Goal: Information Seeking & Learning: Learn about a topic

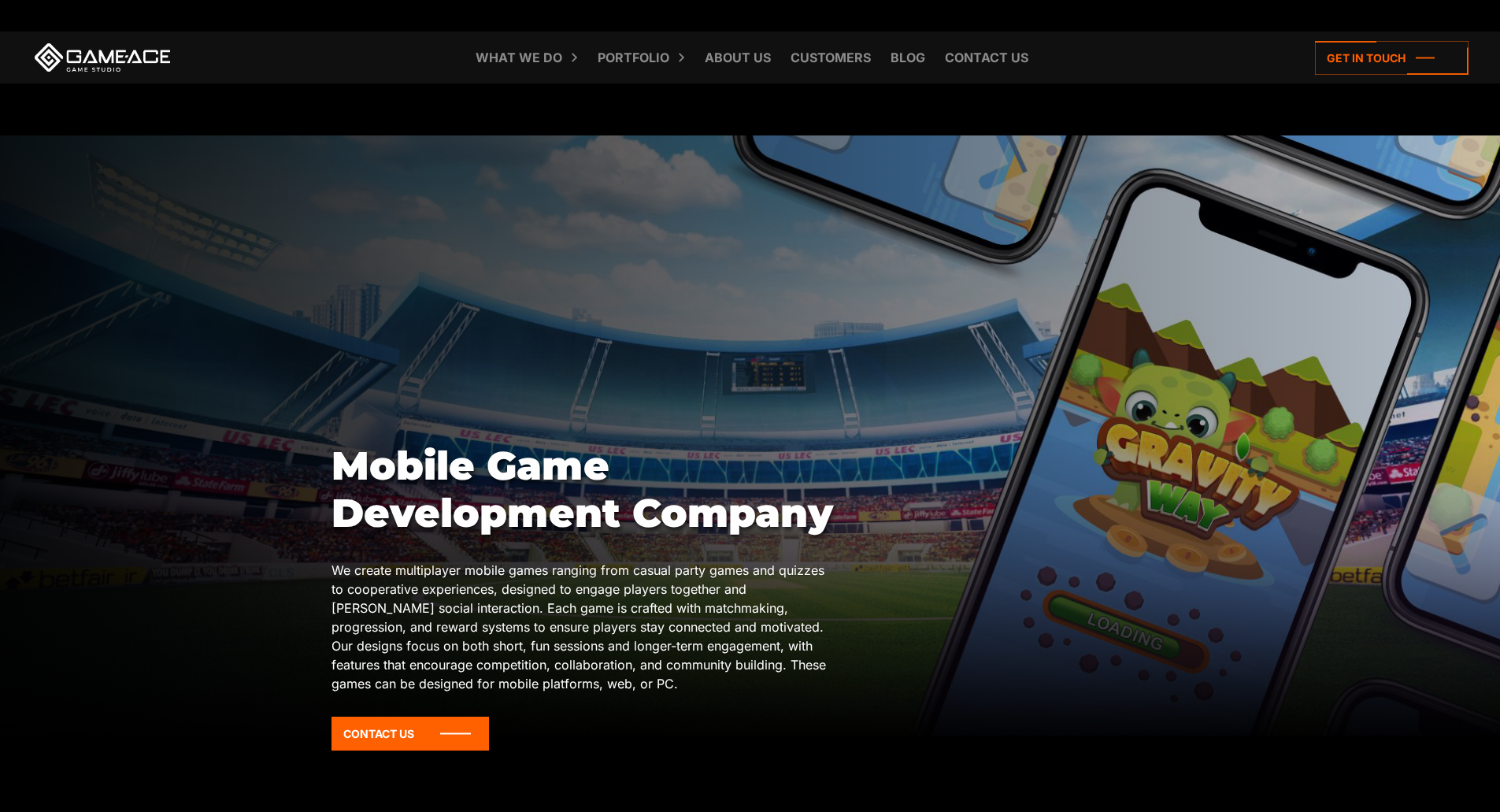
click at [521, 380] on div at bounding box center [750, 434] width 1500 height 599
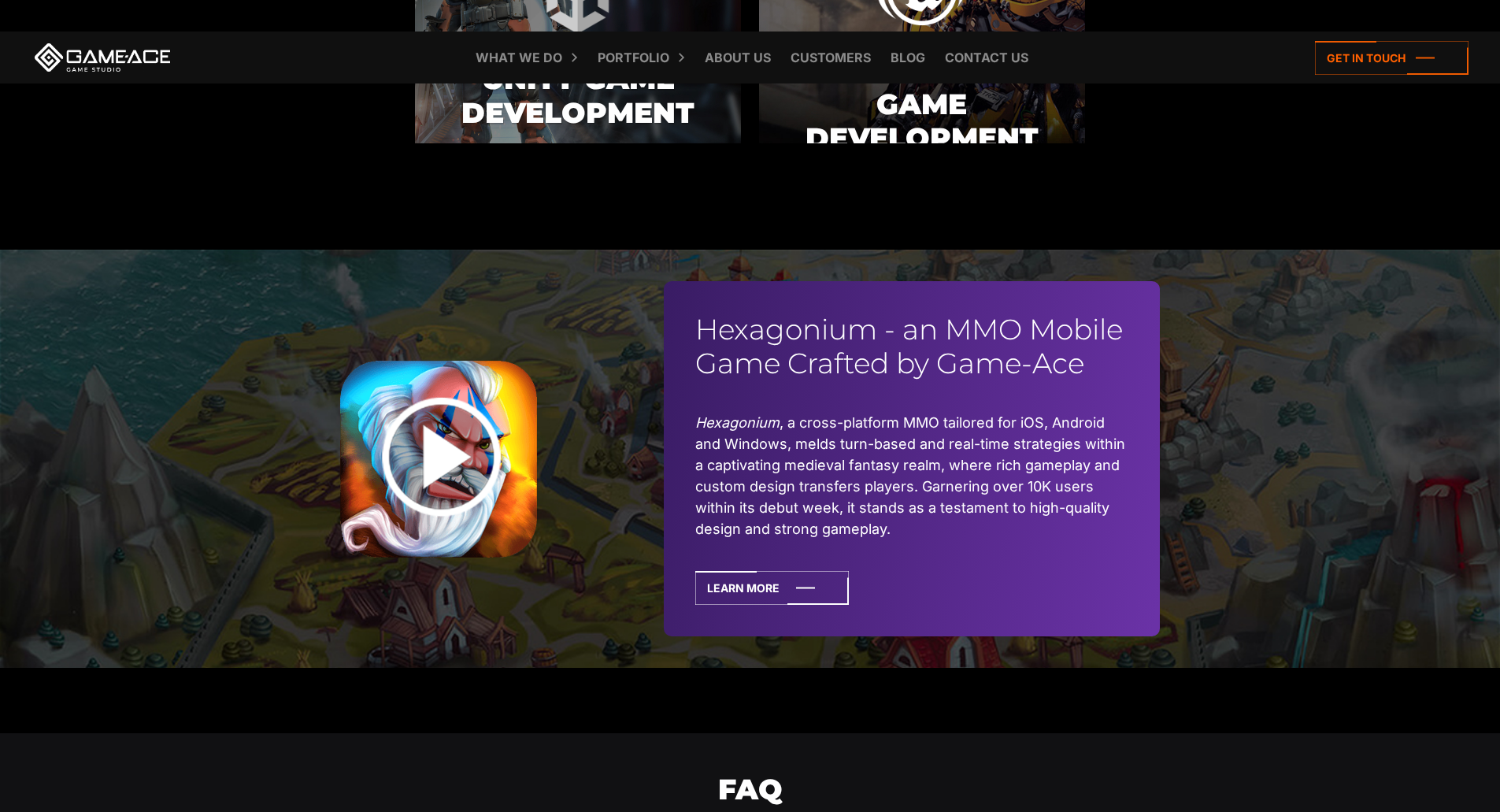
scroll to position [693, 0]
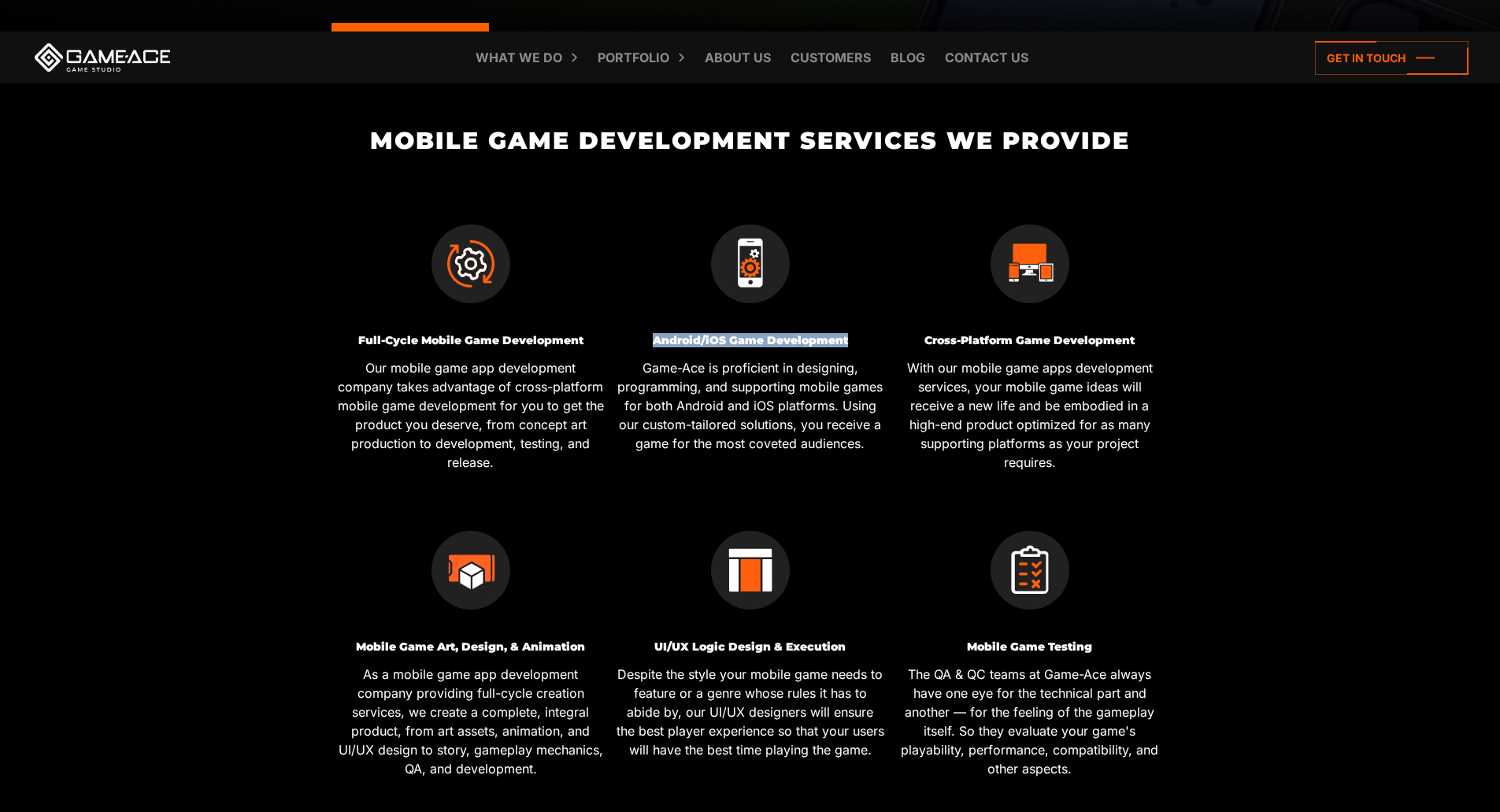
drag, startPoint x: 640, startPoint y: 325, endPoint x: 853, endPoint y: 340, distance: 213.5
click at [853, 340] on div "Android / iOS Game Development Game-Ace is proficient in designing, programming…" at bounding box center [750, 338] width 279 height 307
click at [829, 387] on p "Game-Ace is proficient in designing, programming, and supporting mobile games f…" at bounding box center [750, 406] width 267 height 95
drag, startPoint x: 812, startPoint y: 427, endPoint x: 804, endPoint y: 425, distance: 8.2
click at [807, 426] on p "Game-Ace is proficient in designing, programming, and supporting mobile games f…" at bounding box center [750, 406] width 267 height 95
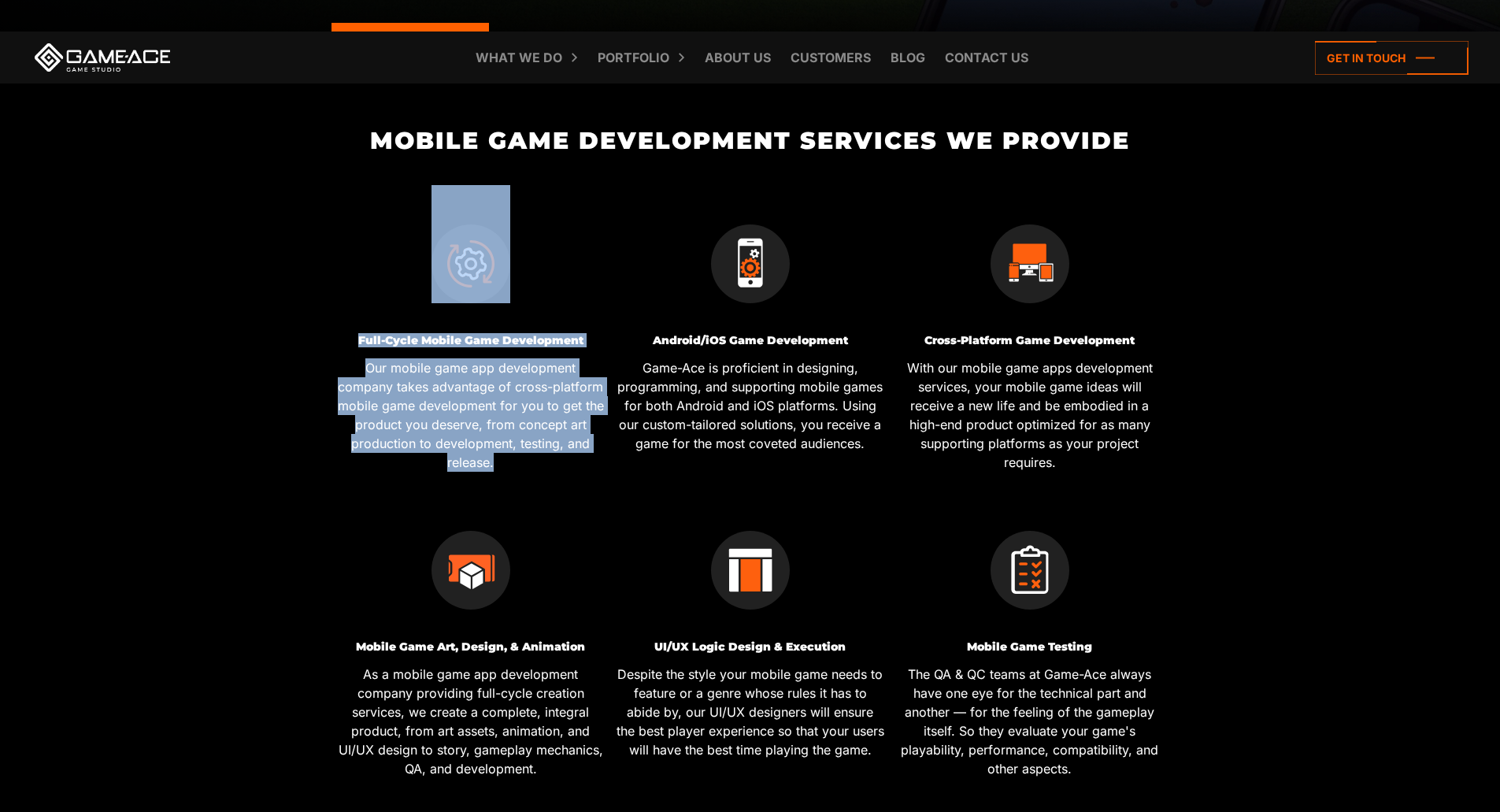
drag, startPoint x: 603, startPoint y: 317, endPoint x: 727, endPoint y: 318, distance: 124.0
click at [727, 318] on div "Full-Cycle Mobile Game Development Our mobile game app development company take…" at bounding box center [749, 492] width 839 height 613
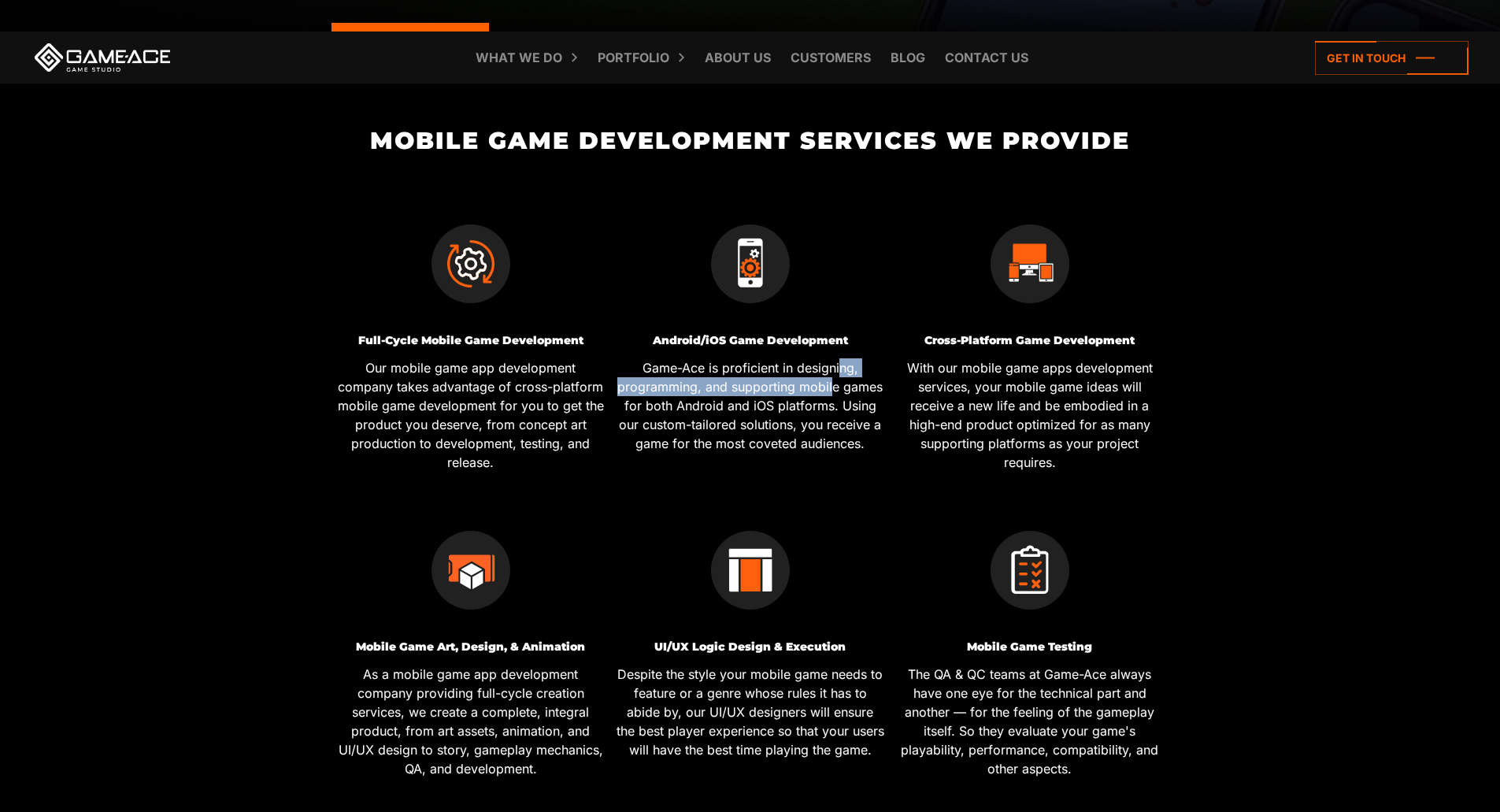
drag, startPoint x: 840, startPoint y: 376, endPoint x: 831, endPoint y: 381, distance: 10.3
click at [832, 380] on p "Game-Ace is proficient in designing, programming, and supporting mobile games f…" at bounding box center [750, 406] width 267 height 95
click at [860, 433] on p "Game-Ace is proficient in designing, programming, and supporting mobile games f…" at bounding box center [750, 406] width 267 height 95
click at [783, 328] on div "Android / iOS Game Development Game-Ace is proficient in designing, programming…" at bounding box center [750, 338] width 279 height 307
drag, startPoint x: 793, startPoint y: 369, endPoint x: 698, endPoint y: 387, distance: 96.7
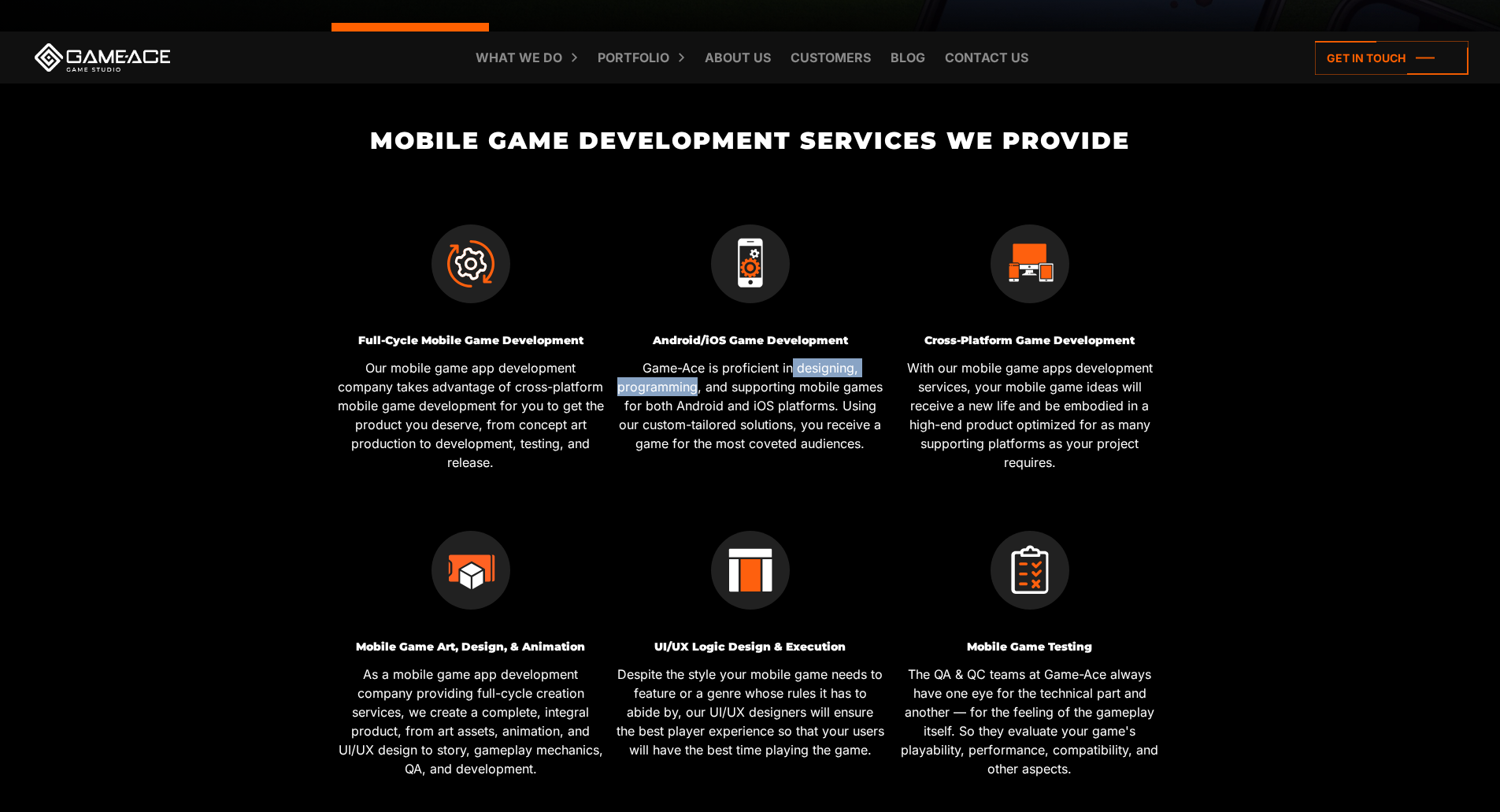
click at [698, 387] on p "Game-Ace is proficient in designing, programming, and supporting mobile games f…" at bounding box center [750, 406] width 267 height 95
drag, startPoint x: 818, startPoint y: 387, endPoint x: 832, endPoint y: 410, distance: 26.9
click at [832, 410] on p "Game-Ace is proficient in designing, programming, and supporting mobile games f…" at bounding box center [750, 406] width 267 height 95
